Goal: Check status: Check status

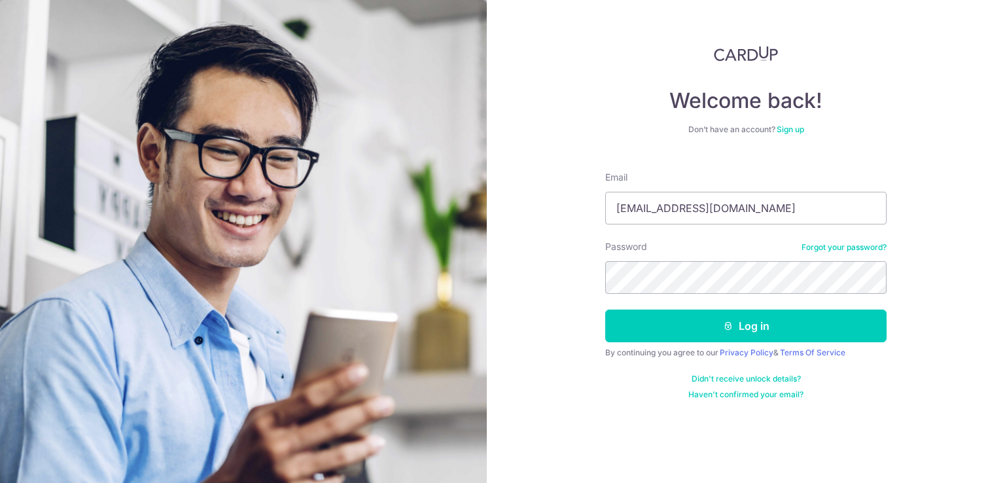
type input "[EMAIL_ADDRESS][DOMAIN_NAME]"
click at [605, 310] on button "Log in" at bounding box center [745, 326] width 281 height 33
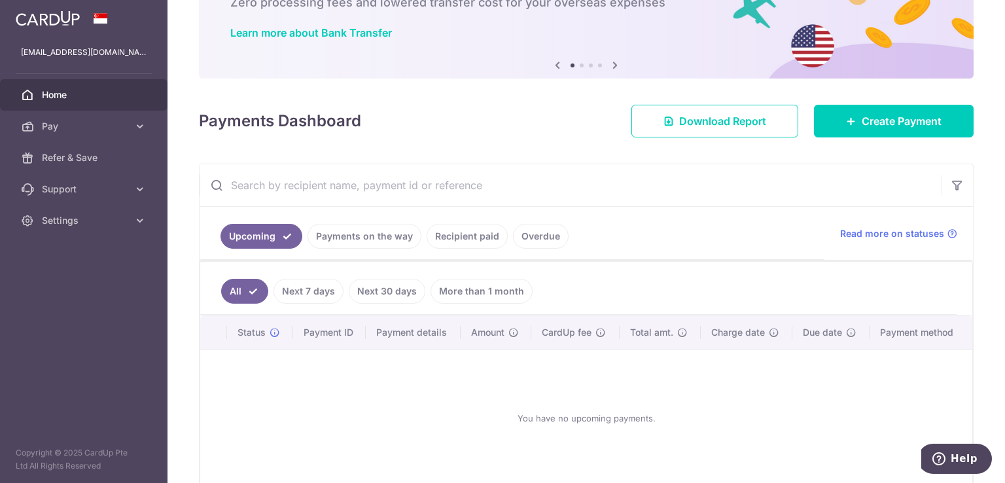
scroll to position [24, 0]
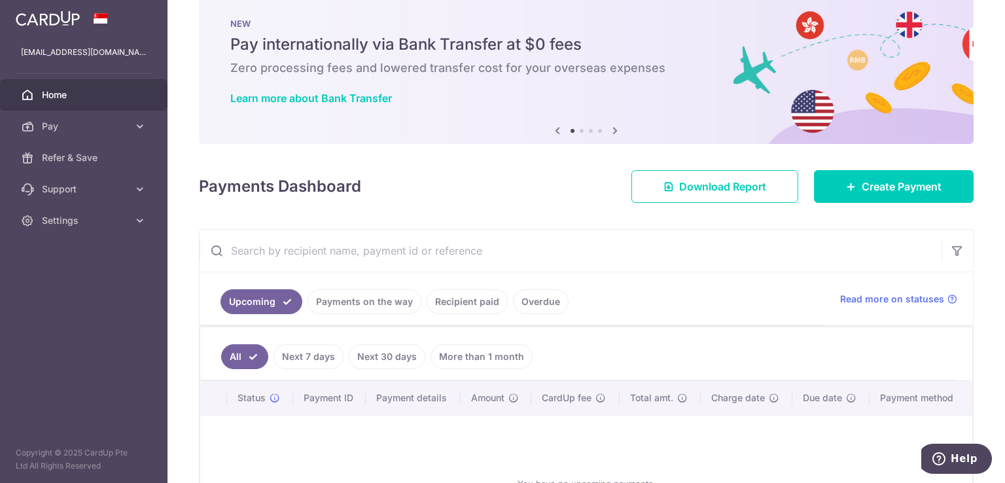
click at [445, 298] on link "Recipient paid" at bounding box center [467, 301] width 81 height 25
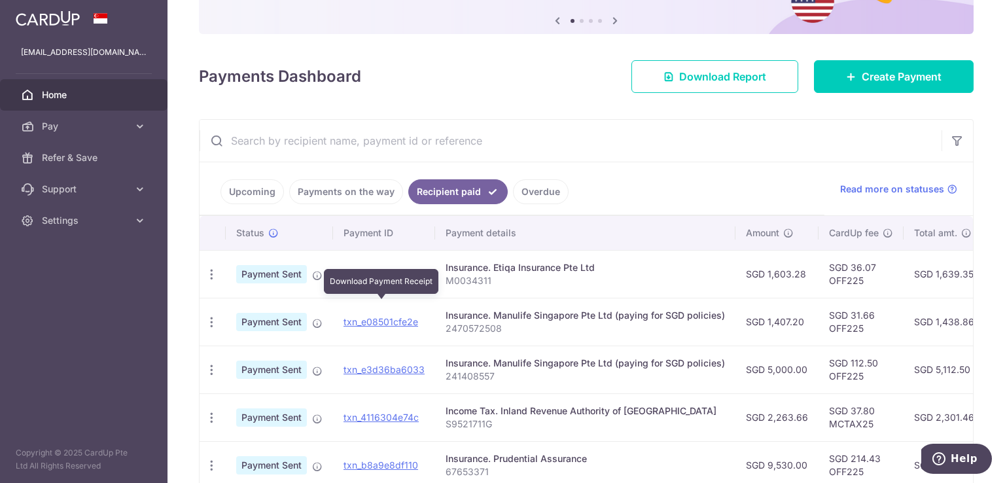
scroll to position [154, 0]
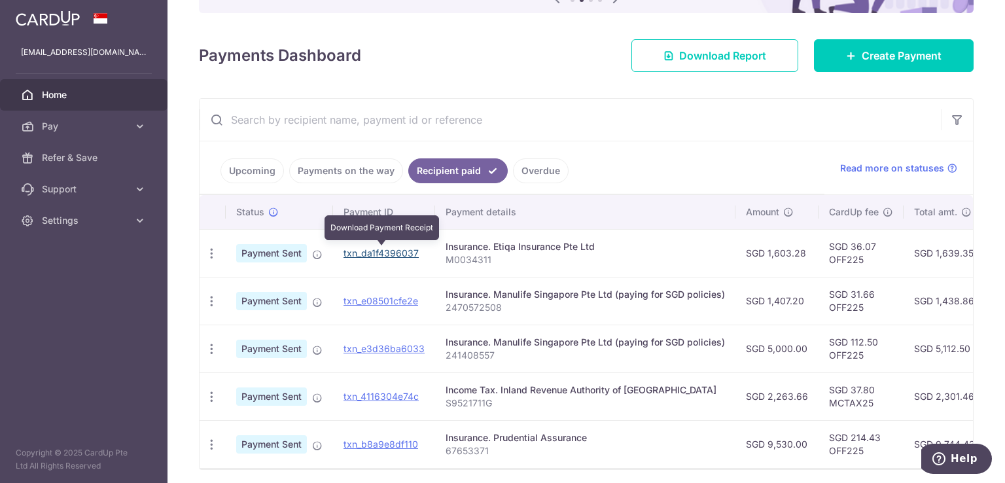
click at [395, 255] on link "txn_da1f4396037" at bounding box center [381, 252] width 75 height 11
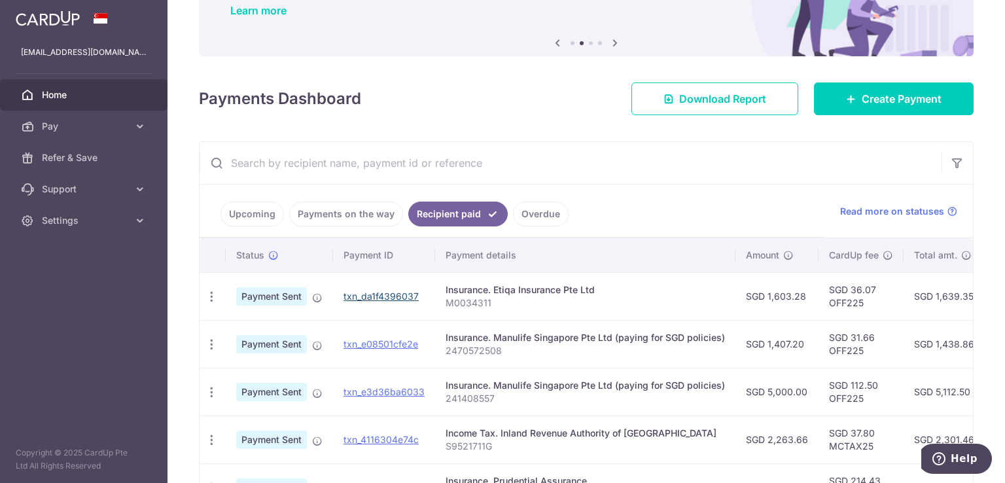
scroll to position [89, 0]
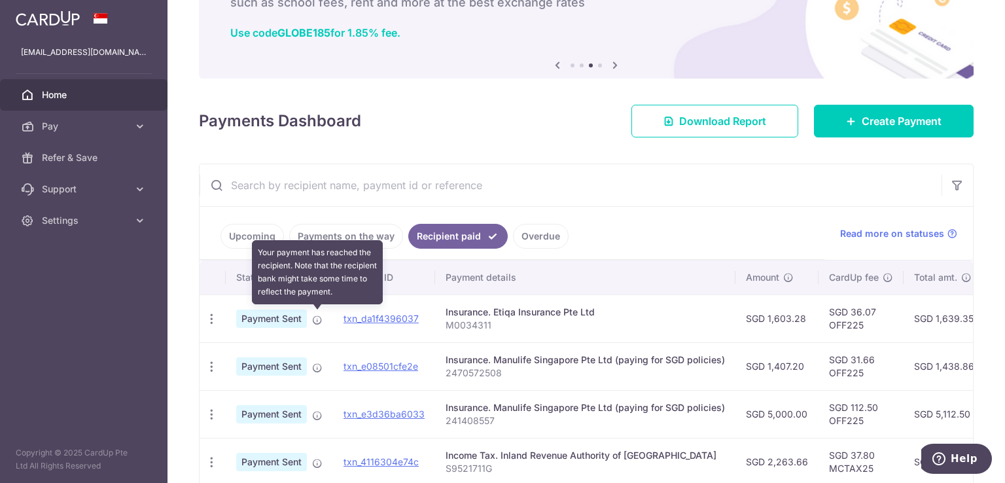
click at [314, 321] on icon at bounding box center [317, 320] width 10 height 10
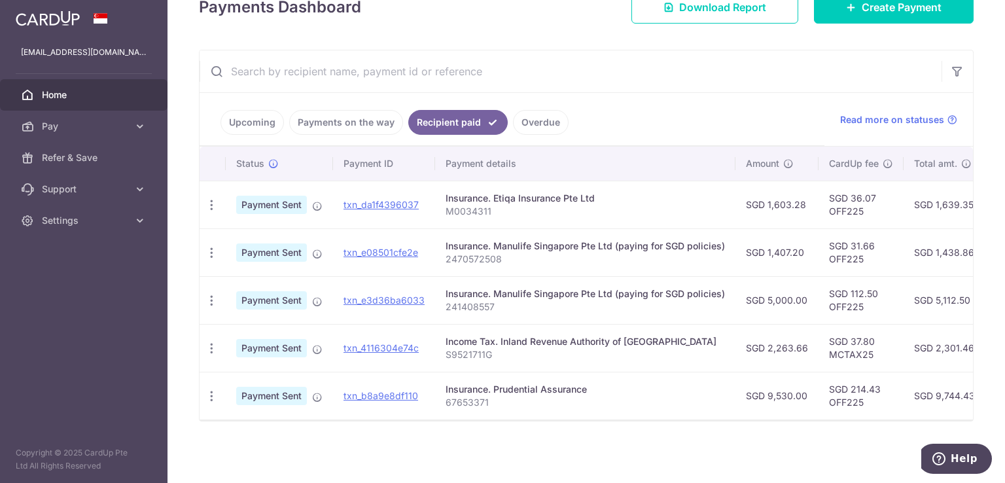
scroll to position [207, 0]
click at [215, 198] on icon "button" at bounding box center [212, 205] width 14 height 14
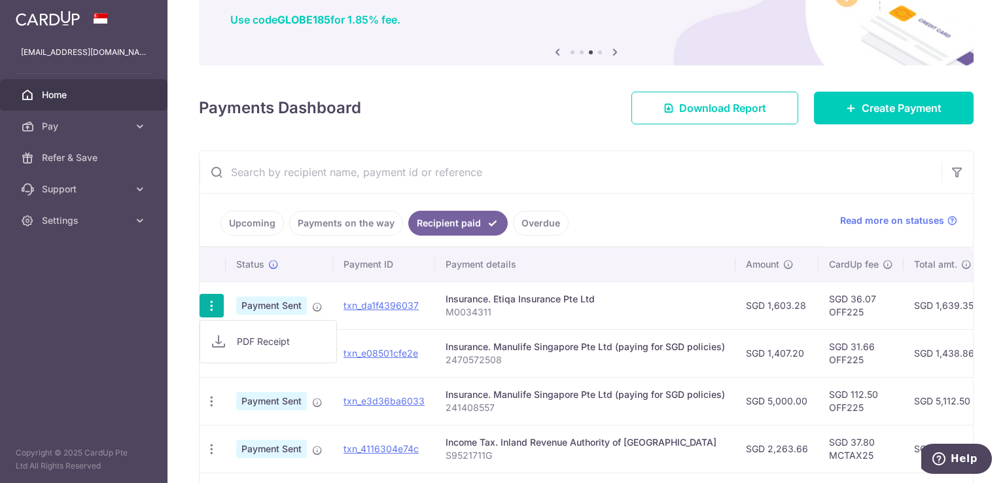
scroll to position [11, 0]
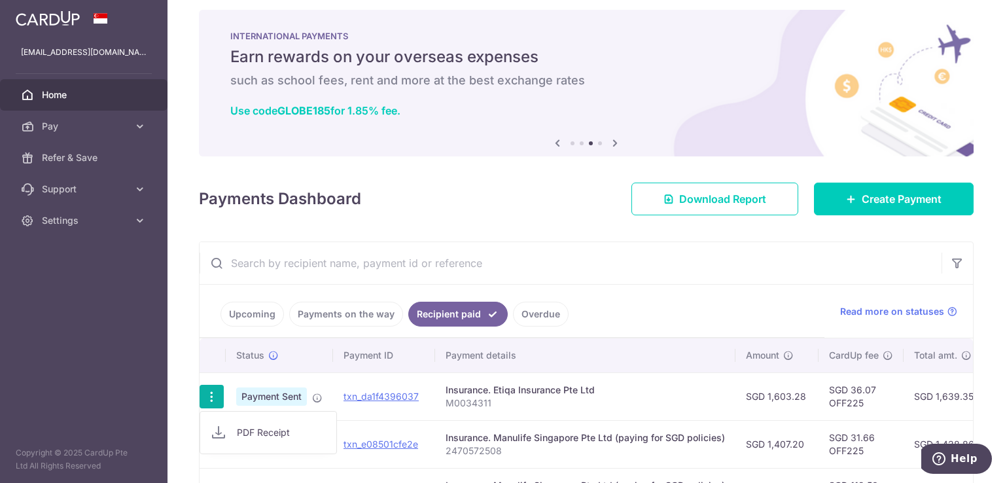
click at [722, 291] on ul "Upcoming Payments on the way Recipient paid Overdue" at bounding box center [512, 311] width 625 height 53
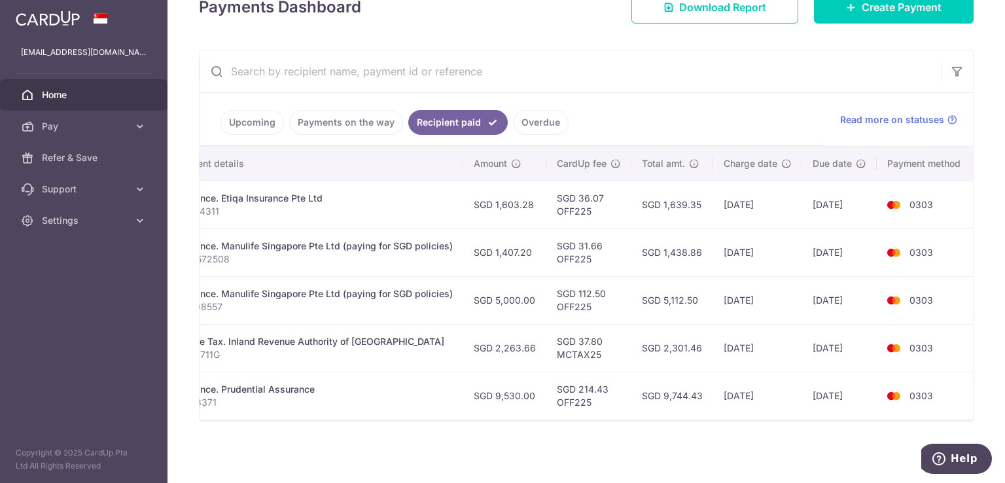
scroll to position [0, 0]
